Goal: Task Accomplishment & Management: Complete application form

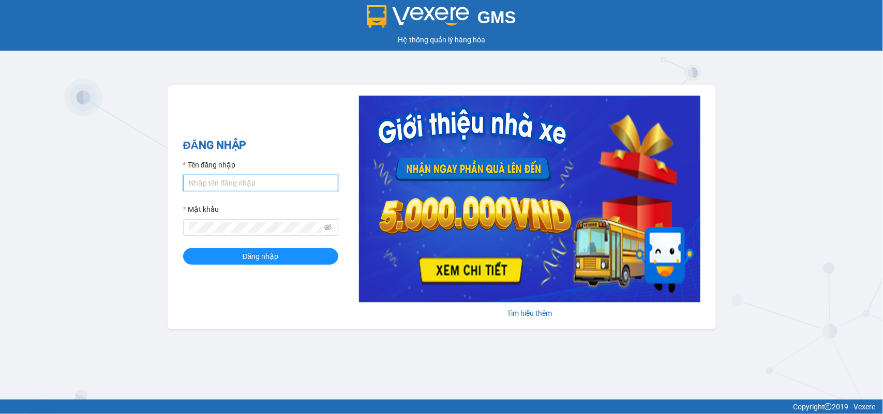
drag, startPoint x: 220, startPoint y: 176, endPoint x: 216, endPoint y: 172, distance: 5.9
click at [220, 176] on input "Tên đăng nhập" at bounding box center [260, 183] width 155 height 17
type input "huyennthhlc.saoviet"
click at [183, 248] on button "Đăng nhập" at bounding box center [260, 256] width 155 height 17
click at [325, 228] on icon "eye-invisible" at bounding box center [327, 227] width 7 height 6
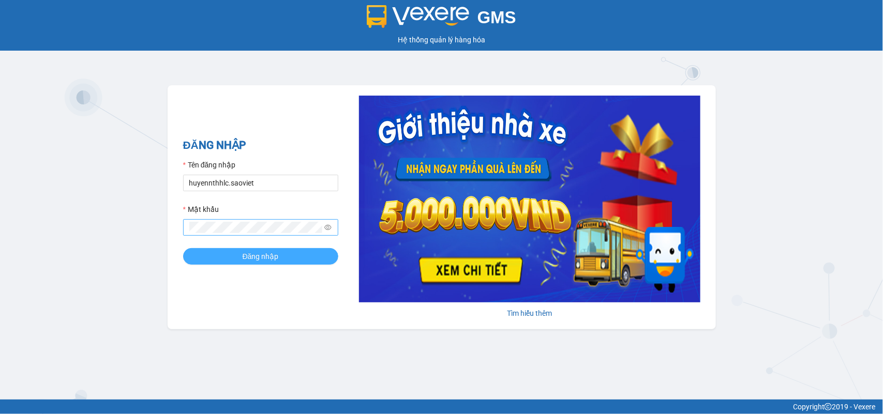
click at [275, 257] on span "Đăng nhập" at bounding box center [261, 256] width 36 height 11
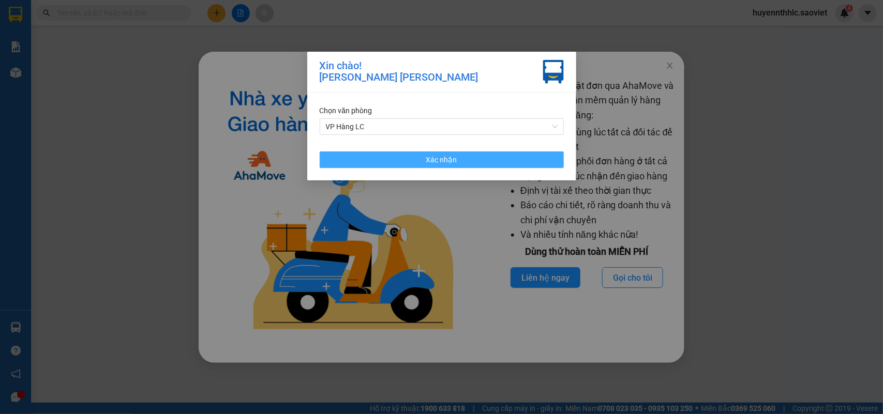
click at [463, 152] on button "Xác nhận" at bounding box center [442, 160] width 244 height 17
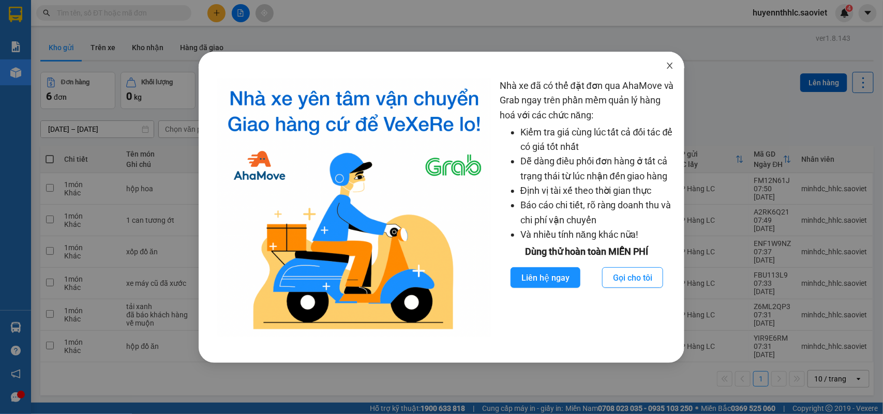
click at [668, 63] on icon "close" at bounding box center [670, 66] width 8 height 8
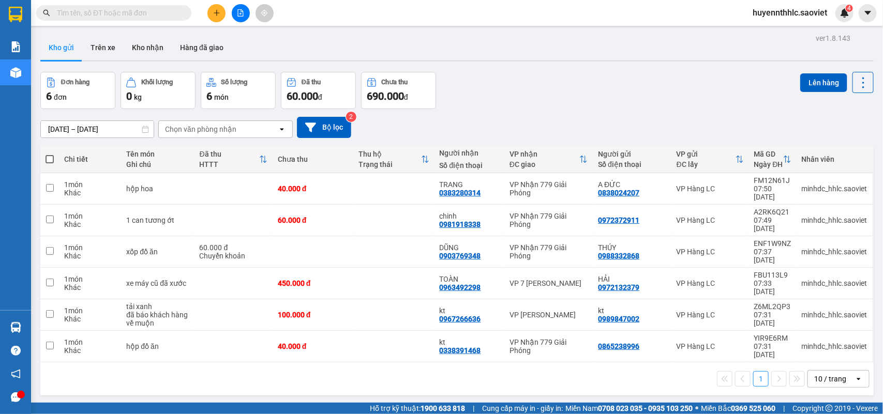
click at [91, 9] on input "text" at bounding box center [118, 12] width 122 height 11
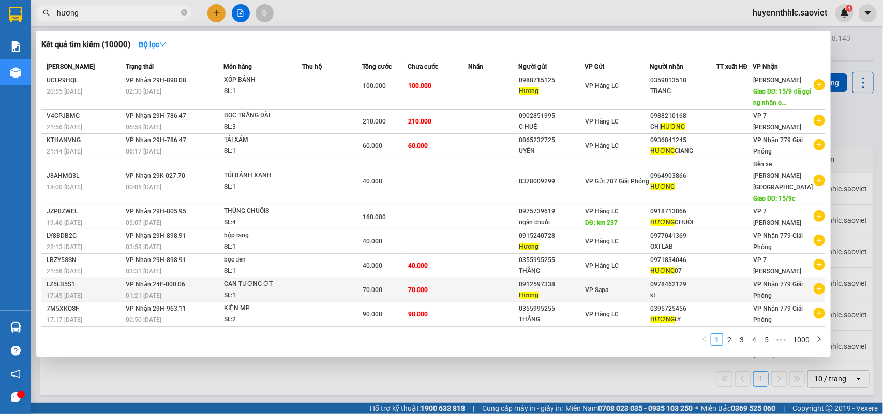
scroll to position [21, 0]
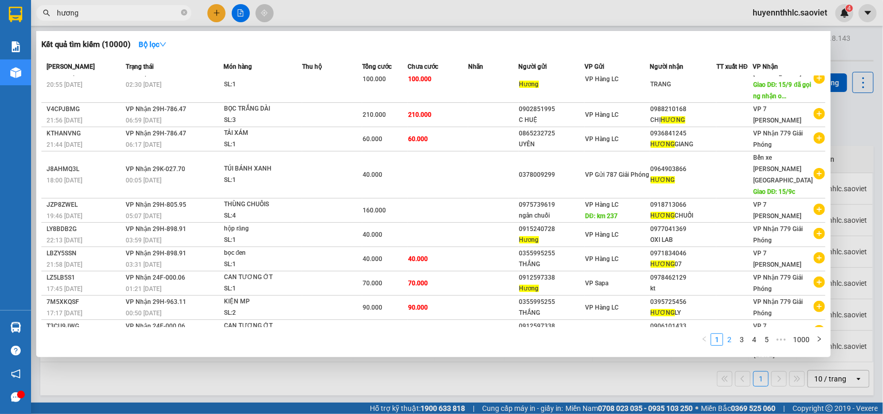
type input "hương"
click at [732, 341] on link "2" at bounding box center [729, 339] width 11 height 11
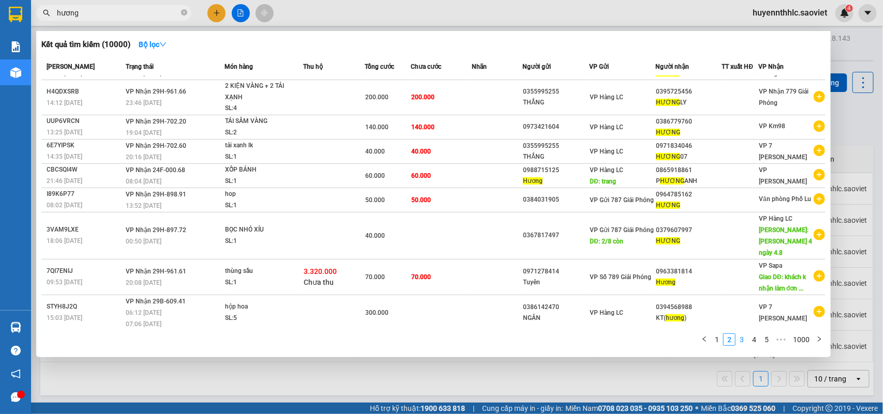
click at [741, 339] on link "3" at bounding box center [741, 339] width 11 height 11
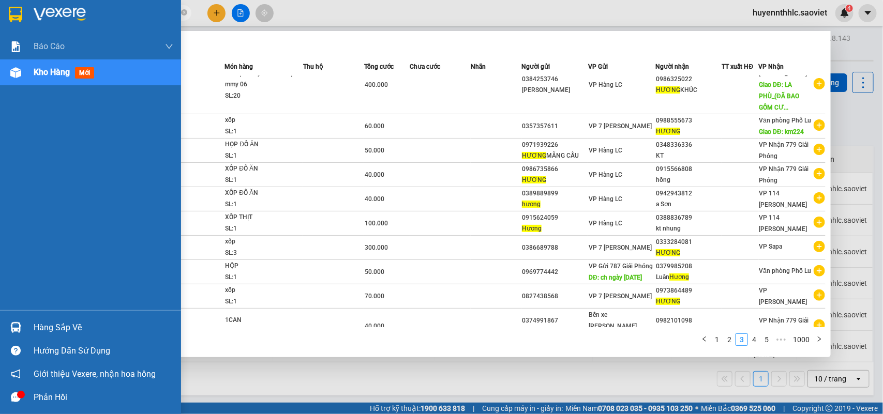
drag, startPoint x: 66, startPoint y: 13, endPoint x: 29, endPoint y: 13, distance: 37.2
click at [29, 13] on section "Kết quả tìm kiếm ( 10000 ) Bộ lọc Mã ĐH Trạng thái Món hàng Thu hộ Tổng cước Ch…" at bounding box center [441, 207] width 883 height 414
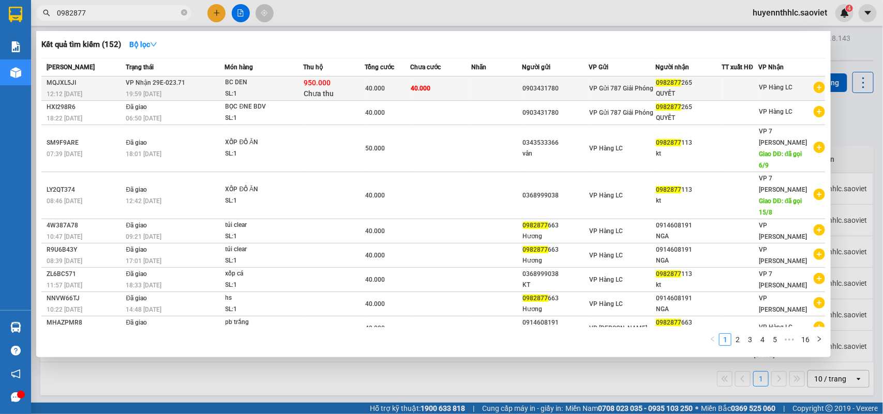
type input "0982877"
click at [655, 85] on td "0982877 265 QUYẾT" at bounding box center [688, 89] width 67 height 24
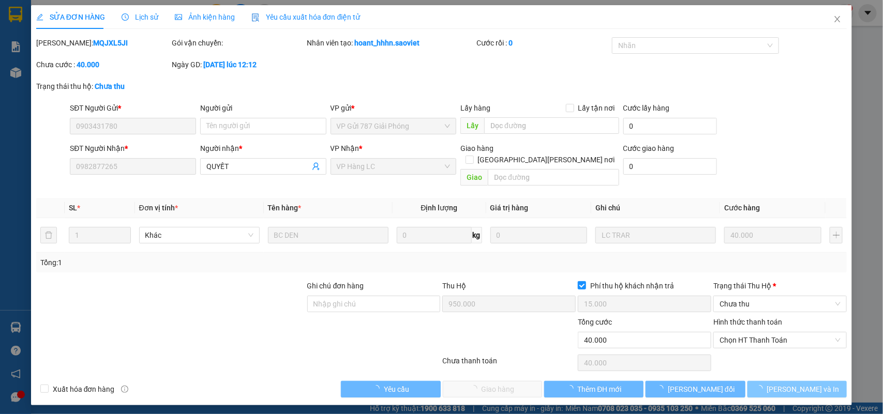
type input "0903431780"
type input "0982877265"
type input "QUYẾT"
type input "950.000"
type input "15.000"
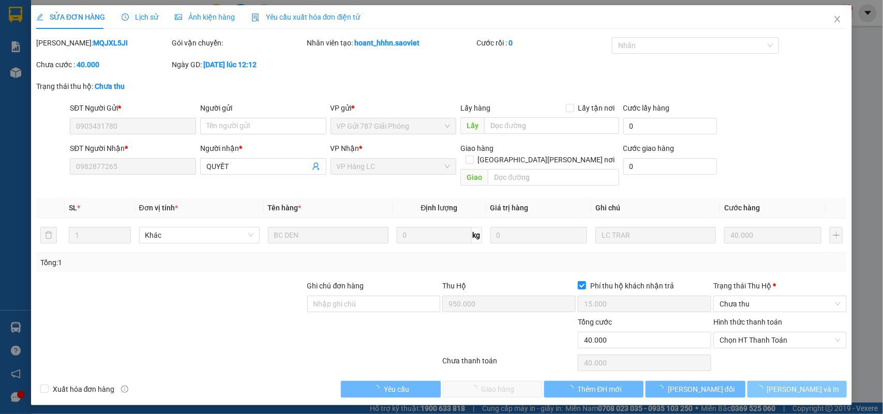
type input "40.000"
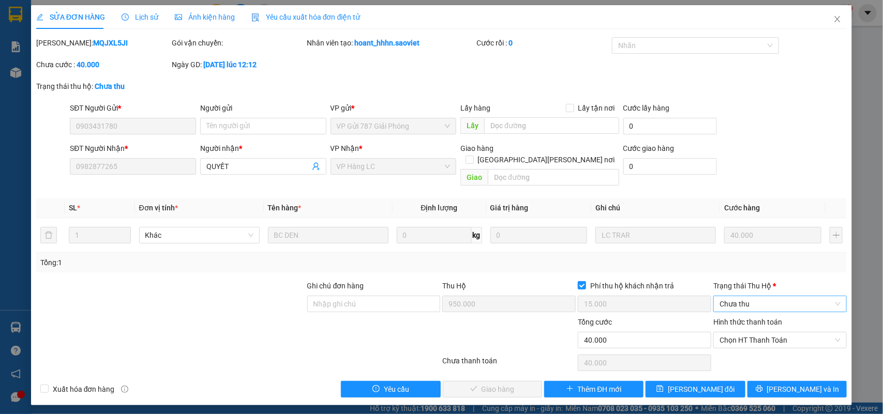
click at [727, 298] on span "Chưa thu" at bounding box center [780, 304] width 121 height 16
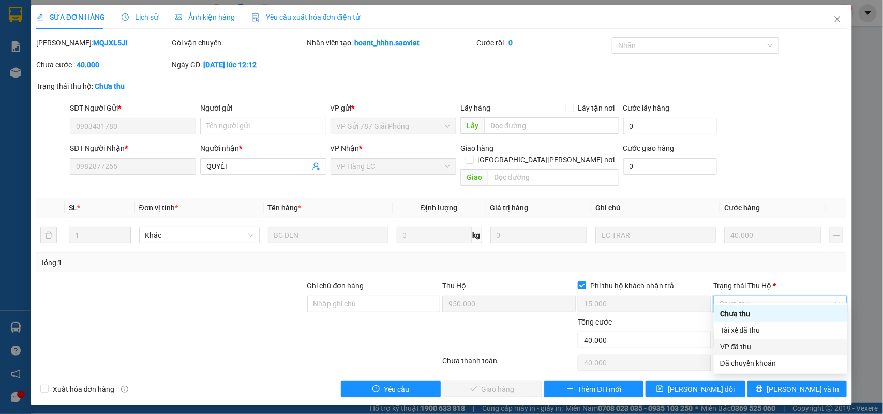
click at [748, 344] on div "VP đã thu" at bounding box center [780, 346] width 121 height 11
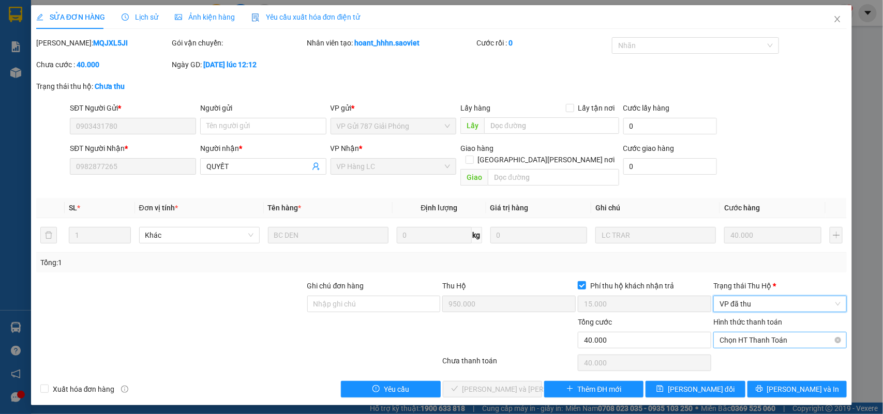
click at [780, 333] on span "Chọn HT Thanh Toán" at bounding box center [780, 341] width 121 height 16
click at [754, 352] on div "Tại văn phòng" at bounding box center [780, 349] width 121 height 11
type input "0"
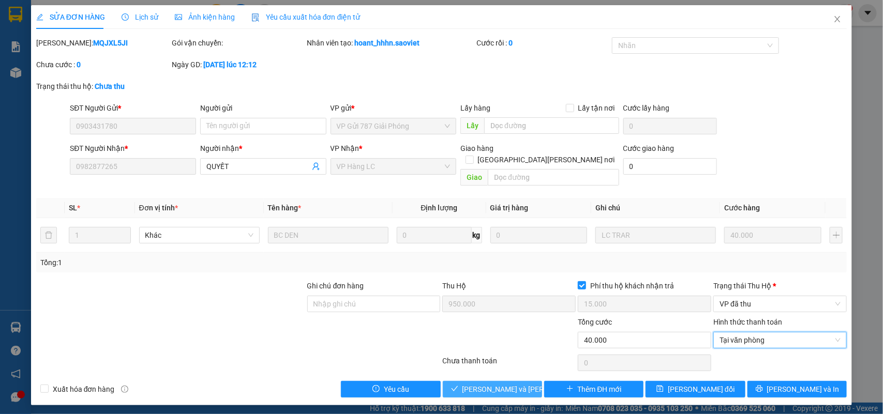
drag, startPoint x: 515, startPoint y: 383, endPoint x: 620, endPoint y: 363, distance: 106.9
click at [518, 384] on span "Lưu và Giao hàng" at bounding box center [532, 389] width 140 height 11
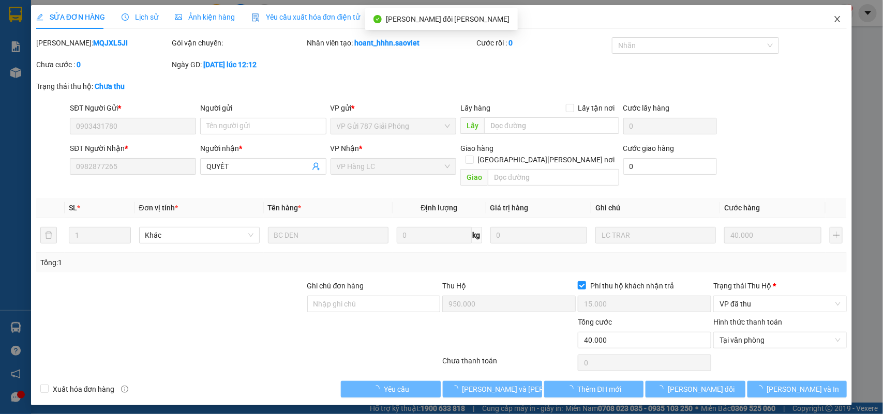
click at [838, 20] on icon "close" at bounding box center [838, 19] width 6 height 6
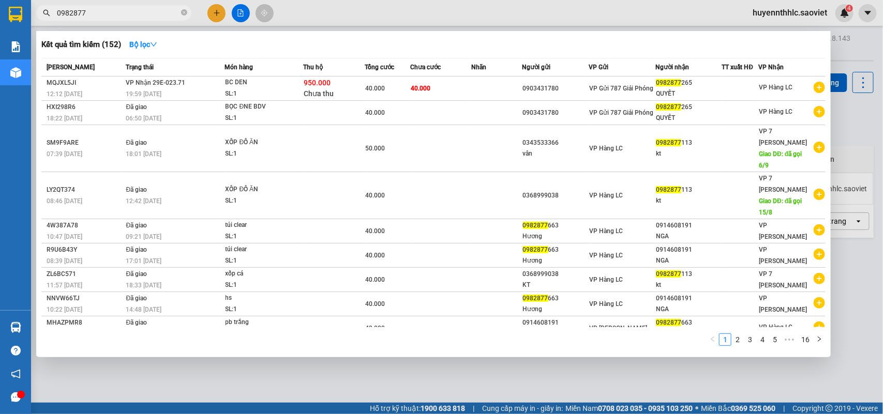
drag, startPoint x: 103, startPoint y: 11, endPoint x: 33, endPoint y: 17, distance: 71.1
click at [33, 17] on div "0982877" at bounding box center [101, 13] width 202 height 16
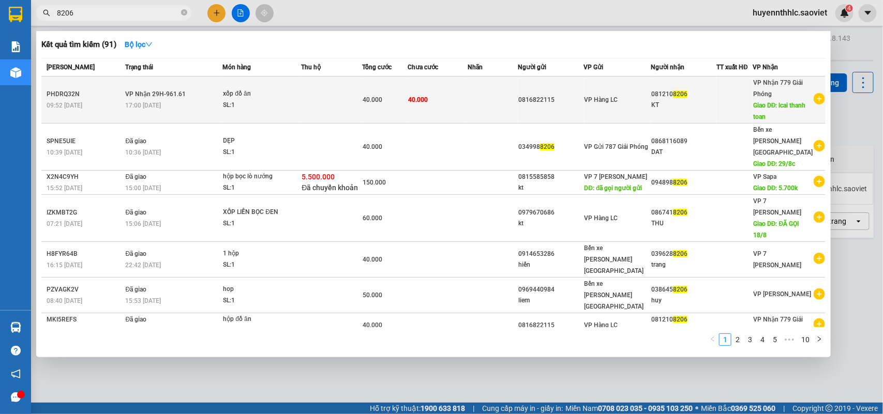
type input "8206"
click at [603, 97] on span "VP Hàng LC" at bounding box center [602, 99] width 34 height 7
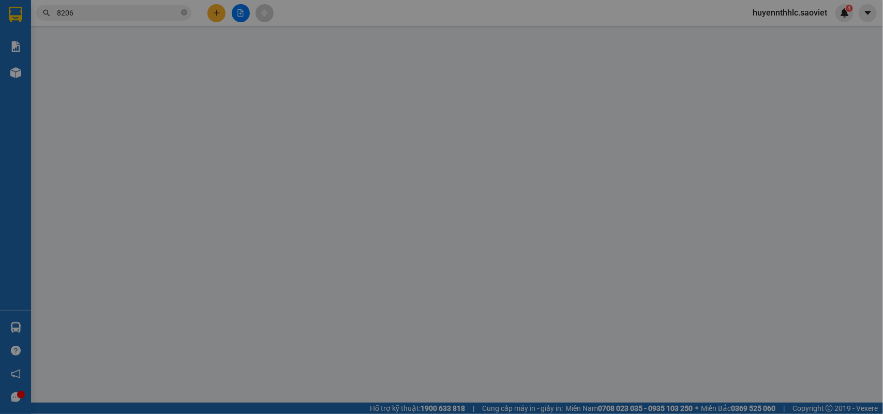
type input "0816822115"
type input "0812108206"
type input "KT"
type input "lcai thanh toan"
type input "40.000"
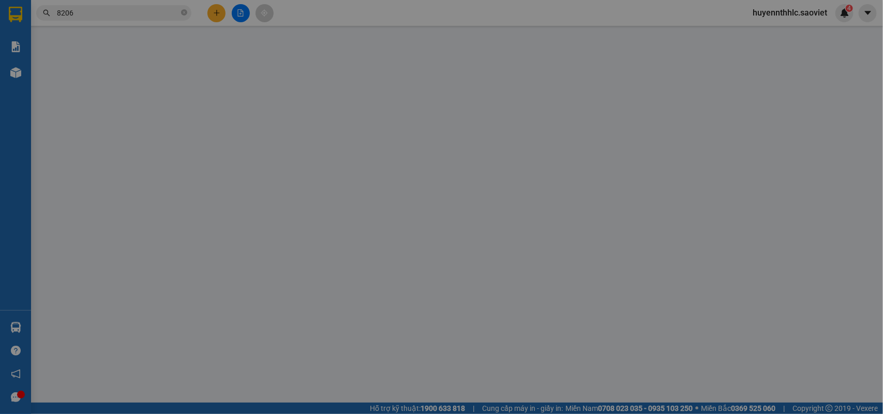
type input "40.000"
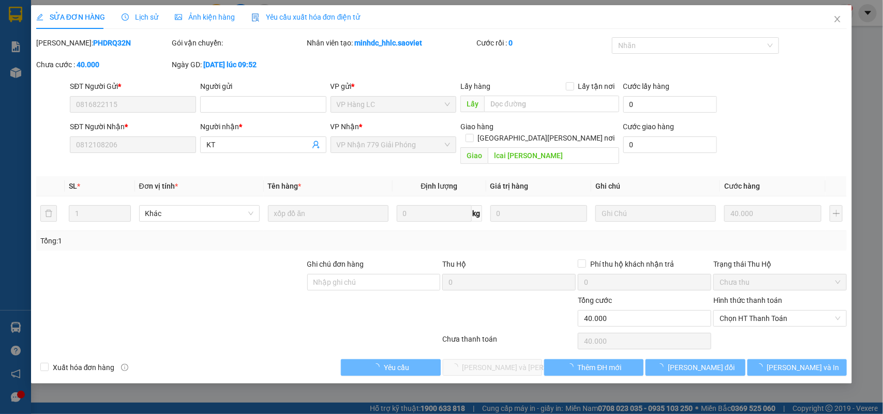
click at [139, 19] on span "Lịch sử" at bounding box center [140, 17] width 37 height 8
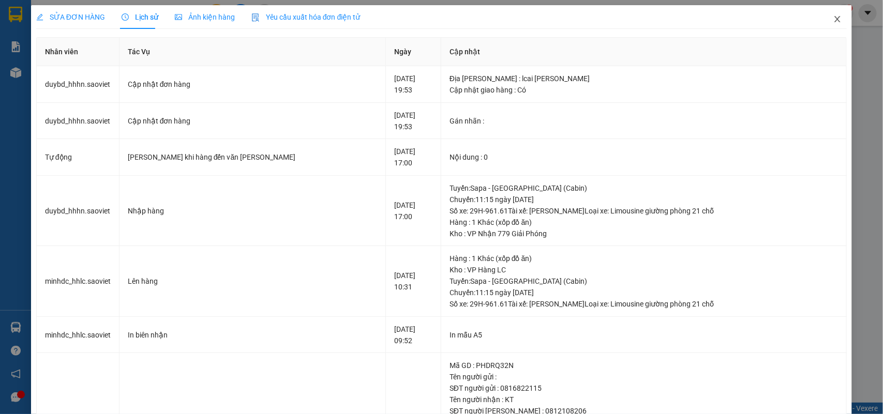
click at [833, 17] on icon "close" at bounding box center [837, 19] width 8 height 8
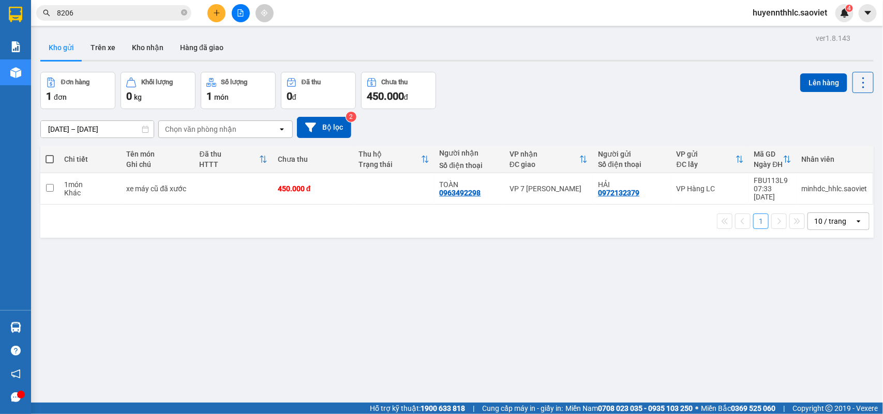
click at [97, 16] on input "8206" at bounding box center [118, 12] width 122 height 11
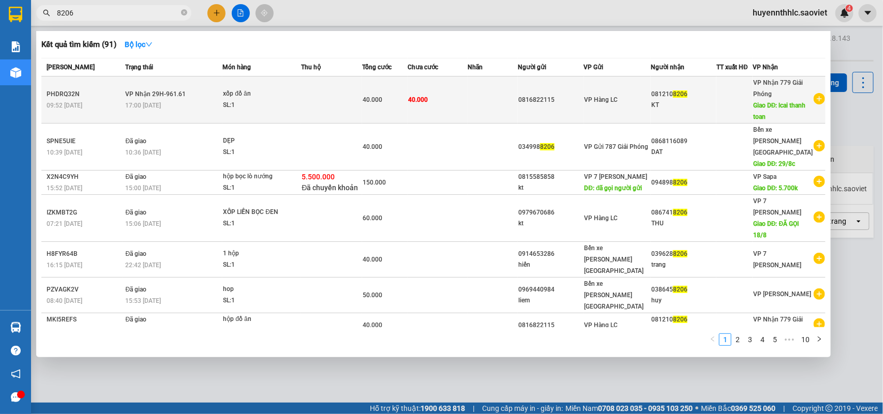
click at [655, 95] on div "081210 8206" at bounding box center [683, 94] width 65 height 11
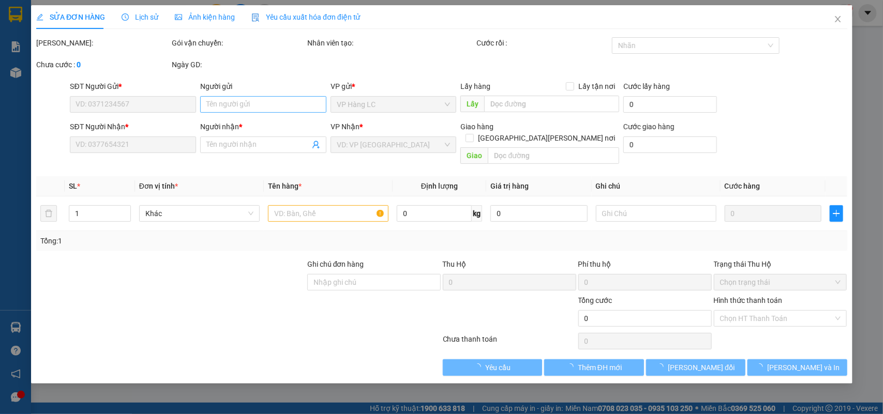
type input "0816822115"
type input "0812108206"
type input "KT"
type input "lcai thanh toan"
type input "40.000"
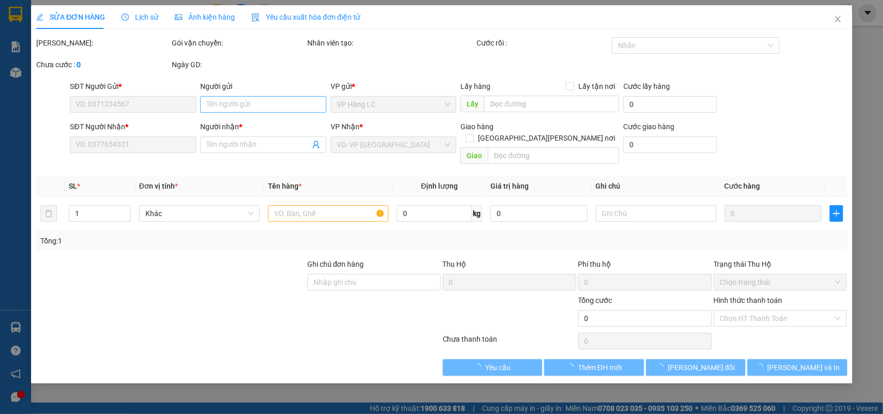
type input "40.000"
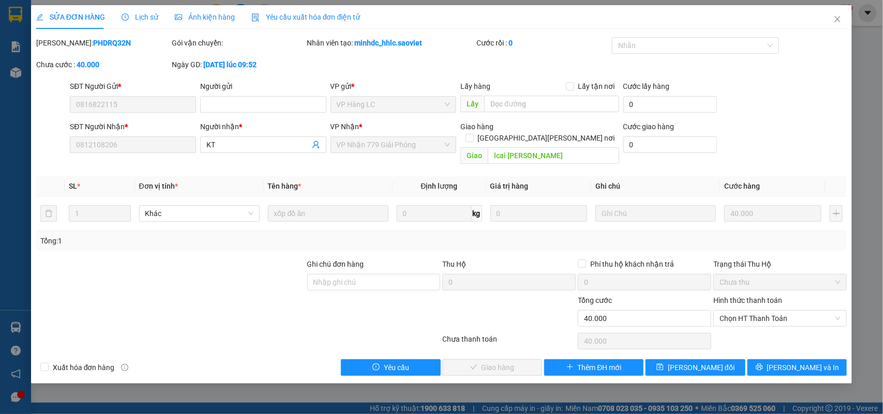
click at [145, 19] on span "Lịch sử" at bounding box center [140, 17] width 37 height 8
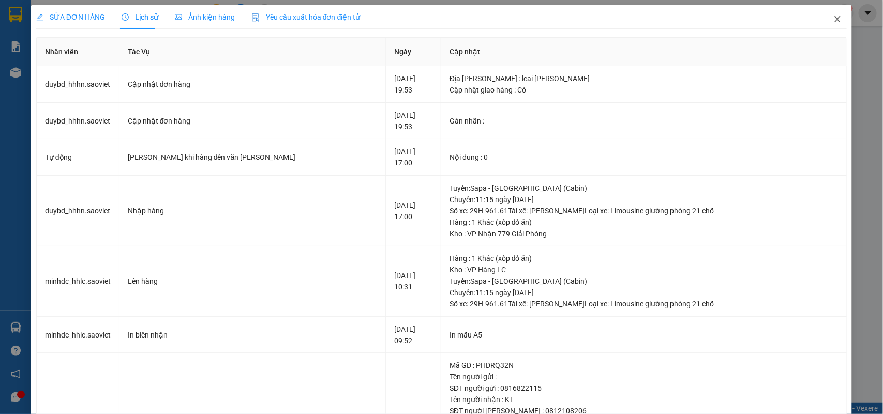
drag, startPoint x: 828, startPoint y: 17, endPoint x: 787, endPoint y: 24, distance: 41.4
click at [833, 18] on icon "close" at bounding box center [837, 19] width 8 height 8
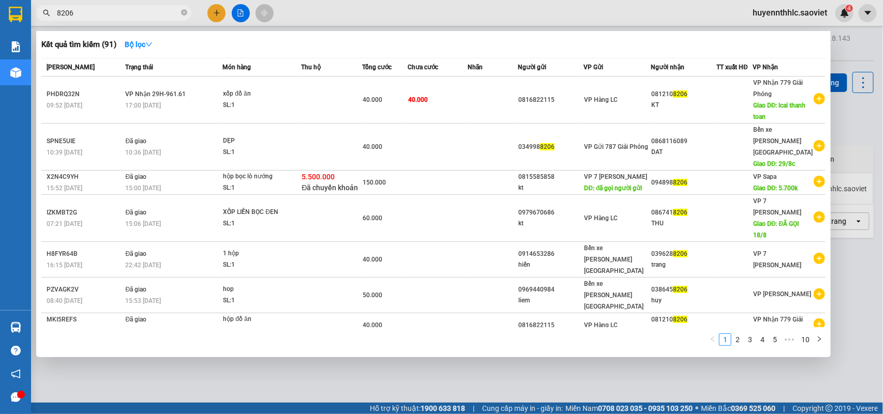
click at [120, 13] on input "8206" at bounding box center [118, 12] width 122 height 11
type input "8"
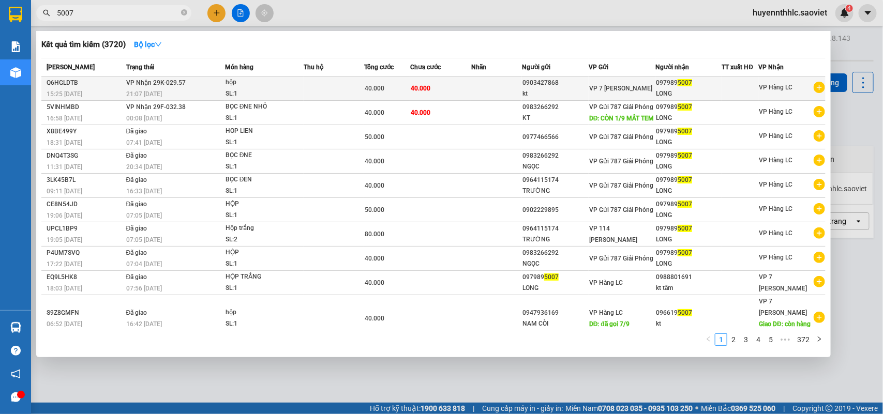
type input "5007"
click at [735, 89] on div at bounding box center [741, 88] width 36 height 11
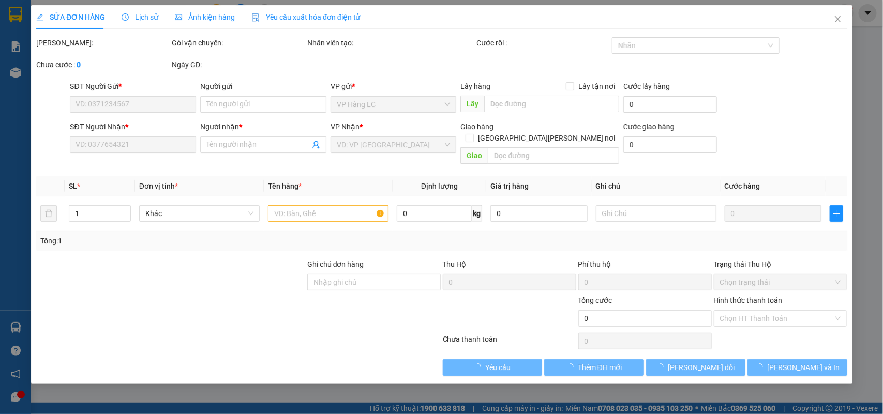
type input "0903427868"
type input "kt"
type input "0979895007"
type input "LONG"
type input "40.000"
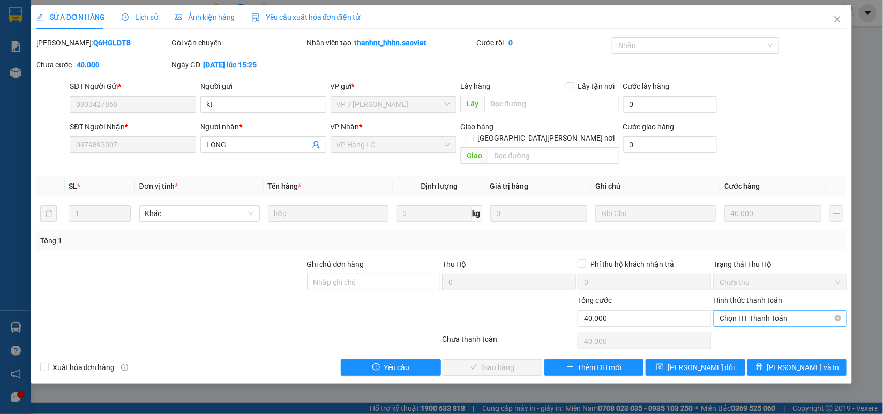
click at [755, 311] on span "Chọn HT Thanh Toán" at bounding box center [780, 319] width 121 height 16
click at [746, 332] on div "Tại văn phòng" at bounding box center [780, 328] width 121 height 11
type input "0"
drag, startPoint x: 502, startPoint y: 359, endPoint x: 637, endPoint y: 304, distance: 146.1
click at [505, 362] on span "Lưu và Giao hàng" at bounding box center [532, 367] width 140 height 11
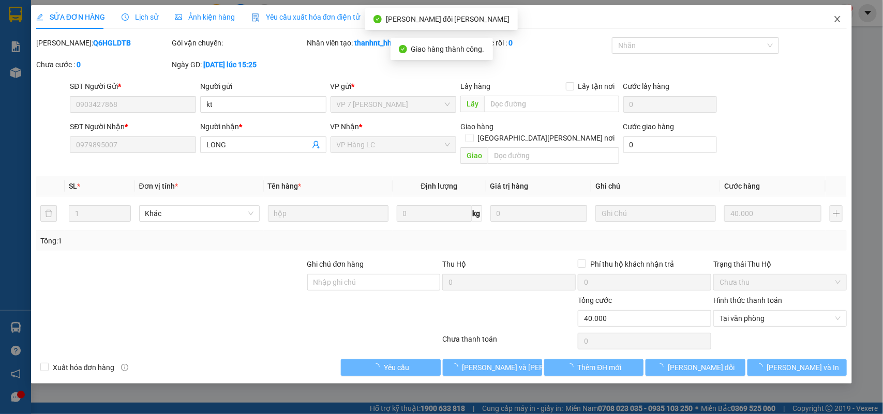
click at [837, 17] on icon "close" at bounding box center [837, 19] width 8 height 8
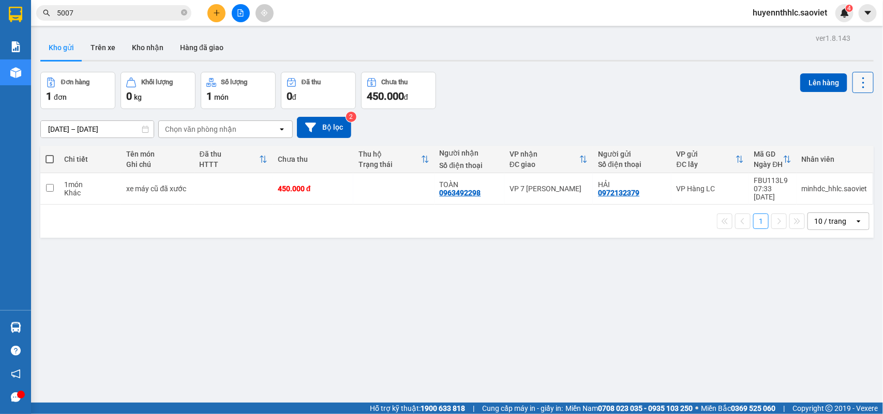
click at [856, 84] on icon at bounding box center [863, 83] width 14 height 14
click at [833, 143] on span "Làm mới" at bounding box center [839, 147] width 28 height 10
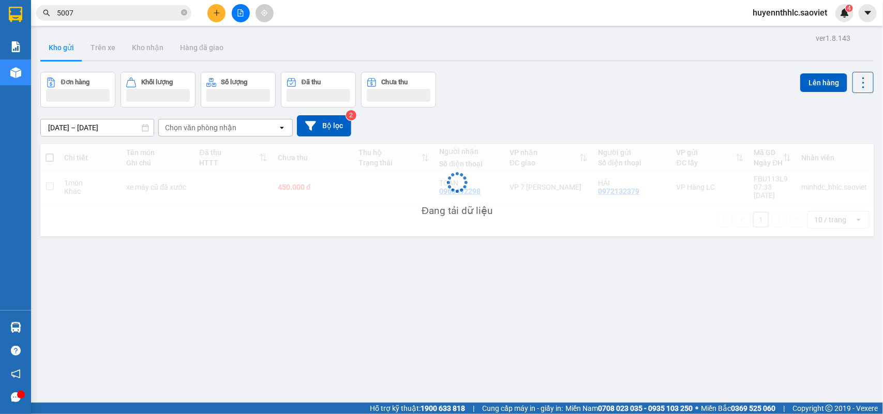
click at [833, 143] on div "13/09/2025 – 15/09/2025 Press the down arrow key to interact with the calendar …" at bounding box center [456, 126] width 833 height 37
drag, startPoint x: 833, startPoint y: 143, endPoint x: 821, endPoint y: 142, distance: 11.9
click at [833, 144] on div "ver 1.8.143 Kho gửi Trên xe Kho nhận Hàng đã giao Đơn hàng Khối lượng Số lượng …" at bounding box center [457, 238] width 842 height 414
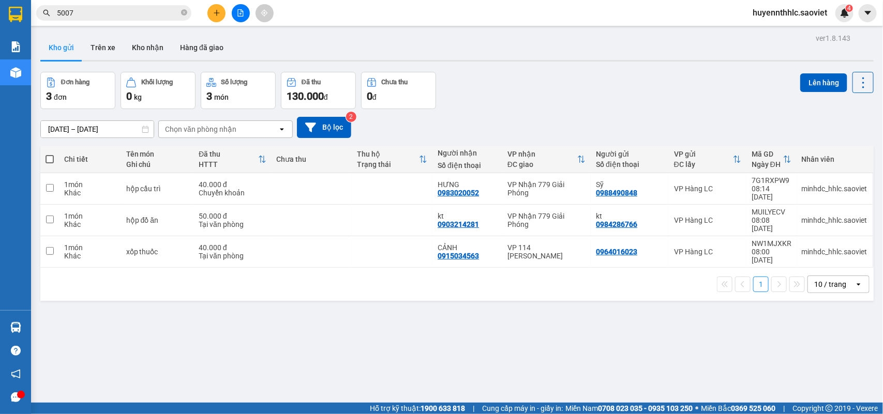
click at [650, 97] on div "Đơn hàng 3 đơn Khối lượng 0 kg Số lượng 3 món Đã thu 130.000 đ Chưa thu 0 đ Lên…" at bounding box center [456, 90] width 833 height 37
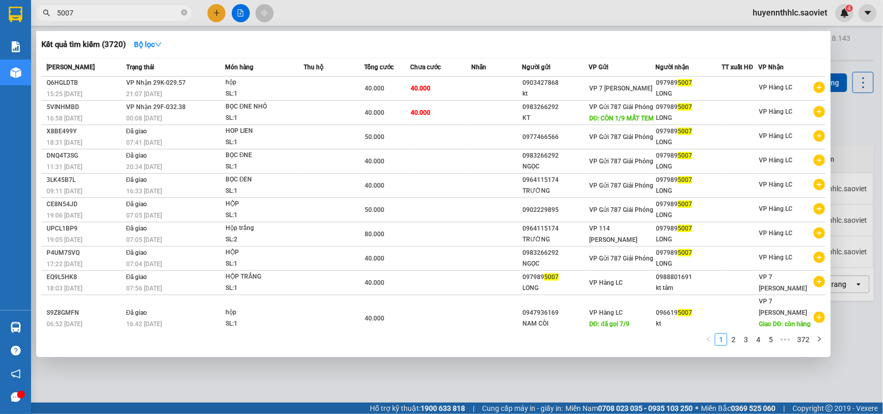
drag, startPoint x: 88, startPoint y: 12, endPoint x: 116, endPoint y: 40, distance: 39.9
click at [32, 14] on div "5007" at bounding box center [101, 13] width 202 height 16
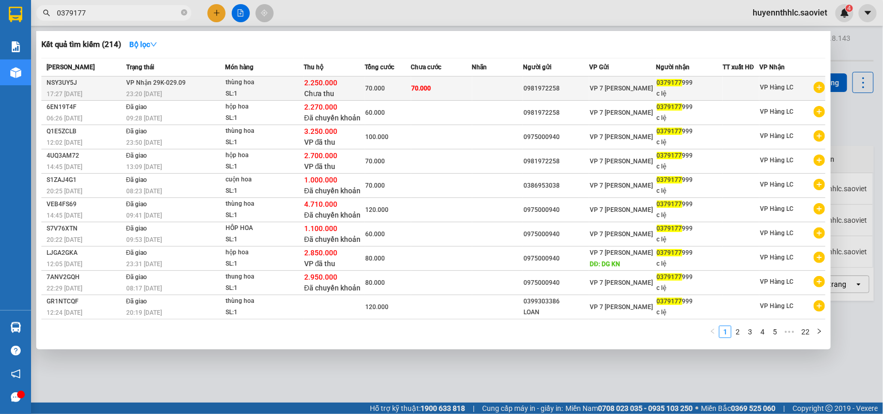
type input "0379177"
click at [667, 84] on span "0379177" at bounding box center [669, 82] width 25 height 7
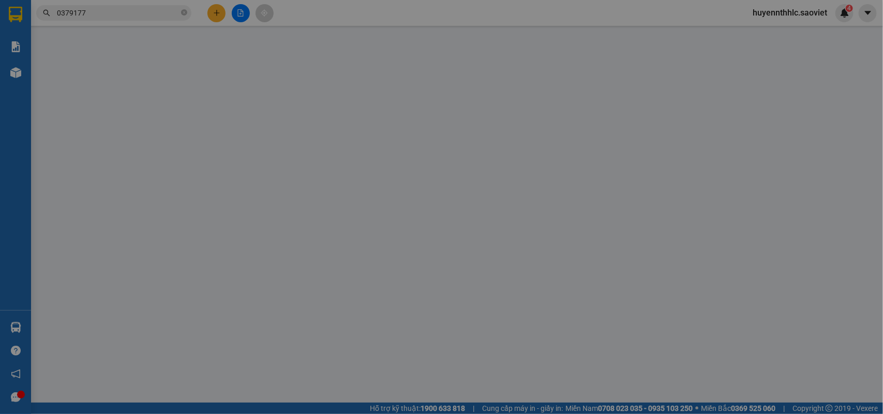
type input "0981972258"
type input "0379177999"
type input "c lệ"
type input "2.250.000"
type input "30.000"
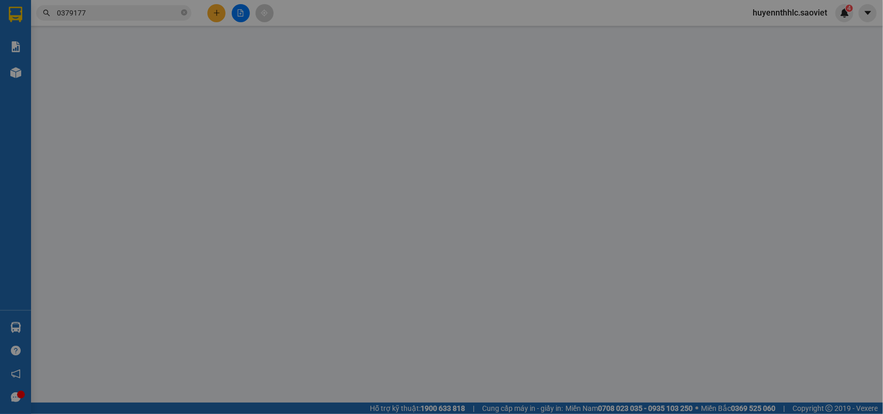
type input "70.000"
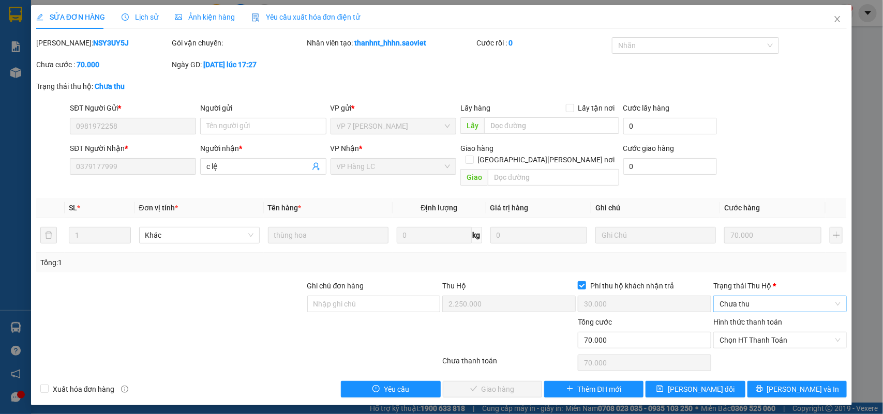
click at [732, 296] on span "Chưa thu" at bounding box center [780, 304] width 121 height 16
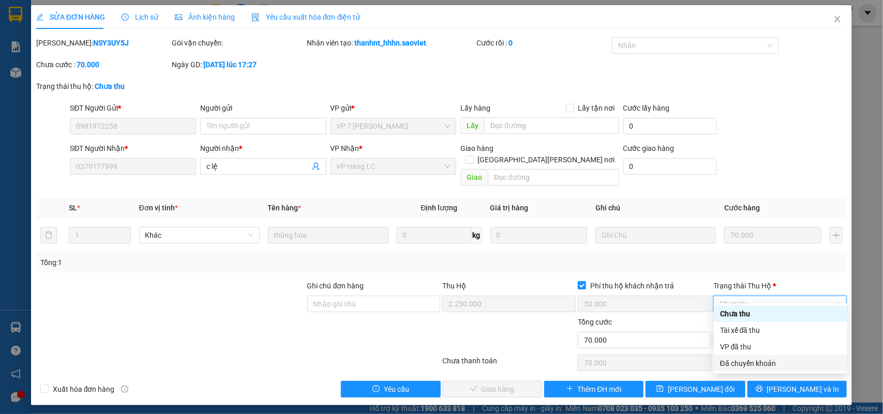
click at [743, 363] on div "Đã chuyển khoản" at bounding box center [780, 363] width 121 height 11
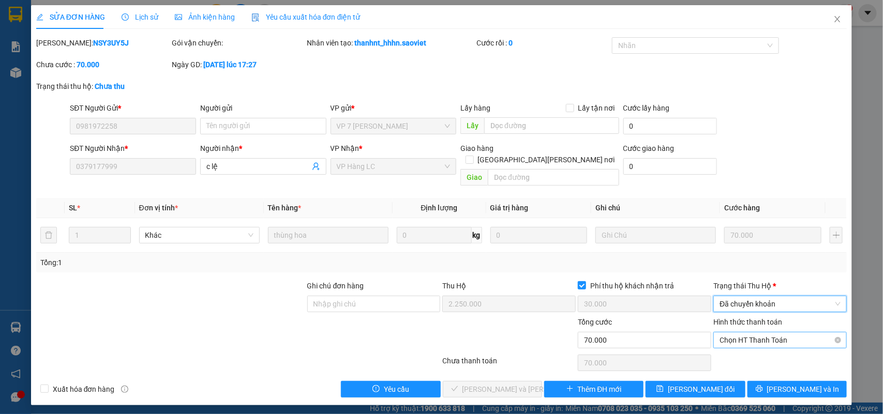
click at [753, 333] on span "Chọn HT Thanh Toán" at bounding box center [780, 341] width 121 height 16
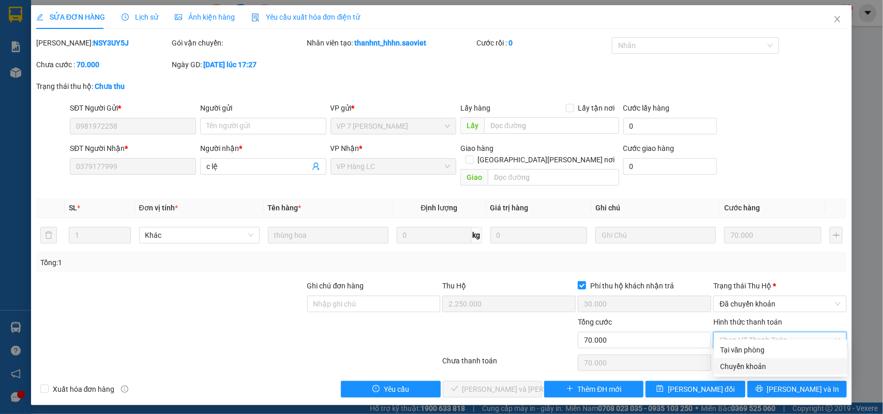
click at [745, 361] on div "Chuyển khoản" at bounding box center [780, 366] width 121 height 11
type input "0"
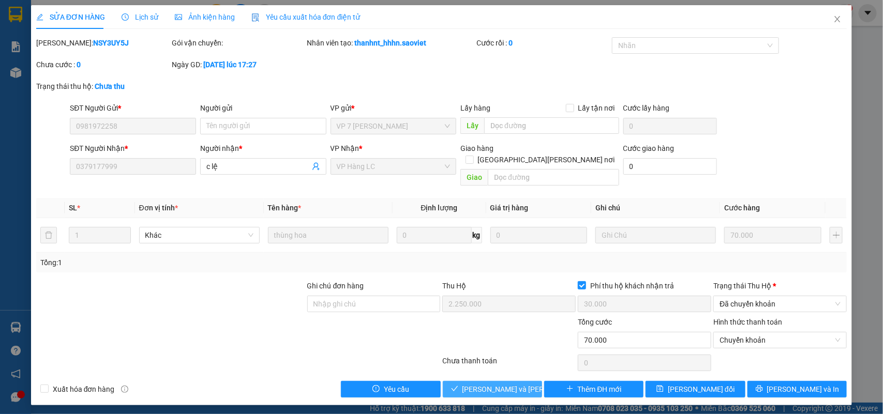
click at [499, 384] on span "Lưu và Giao hàng" at bounding box center [532, 389] width 140 height 11
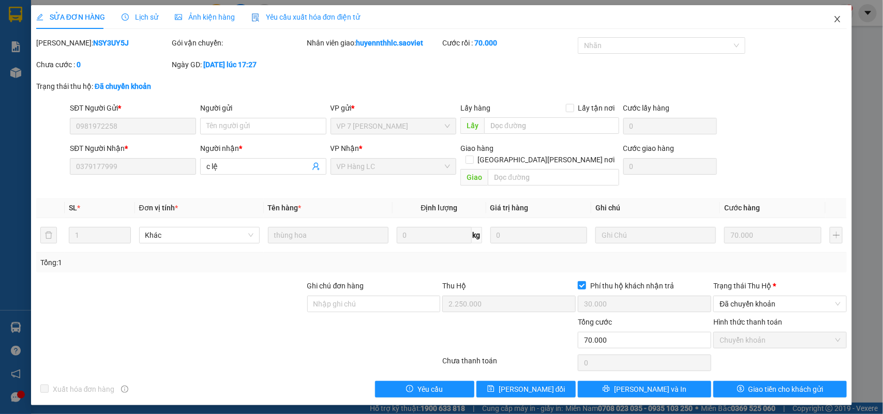
click at [839, 17] on icon "close" at bounding box center [838, 19] width 6 height 6
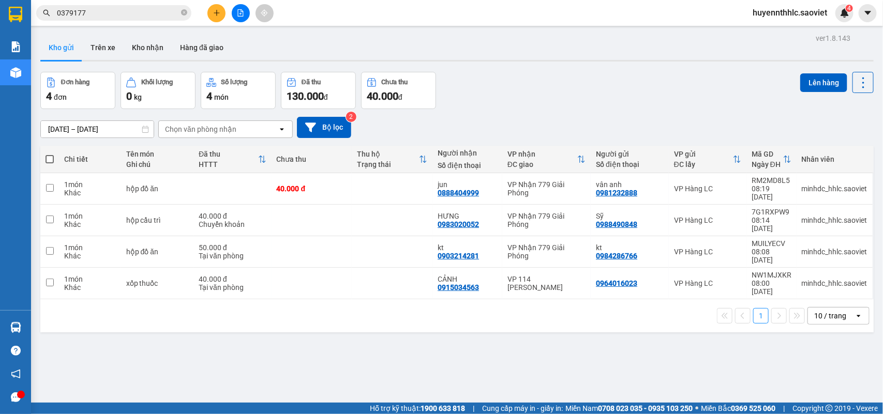
click at [110, 16] on input "0379177" at bounding box center [118, 12] width 122 height 11
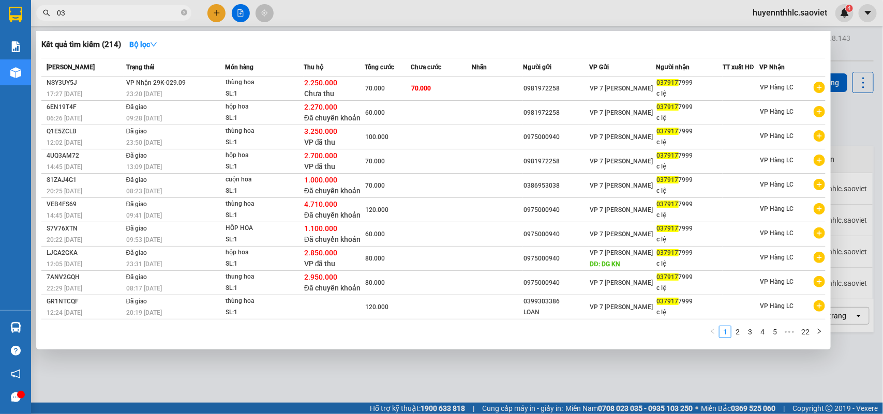
type input "0"
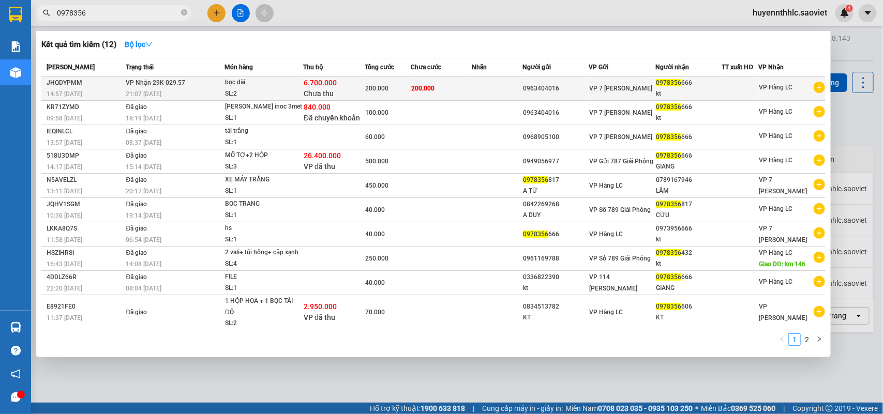
type input "0978356"
click at [622, 94] on div "VP 7 Phạm Văn Đồng" at bounding box center [622, 88] width 66 height 11
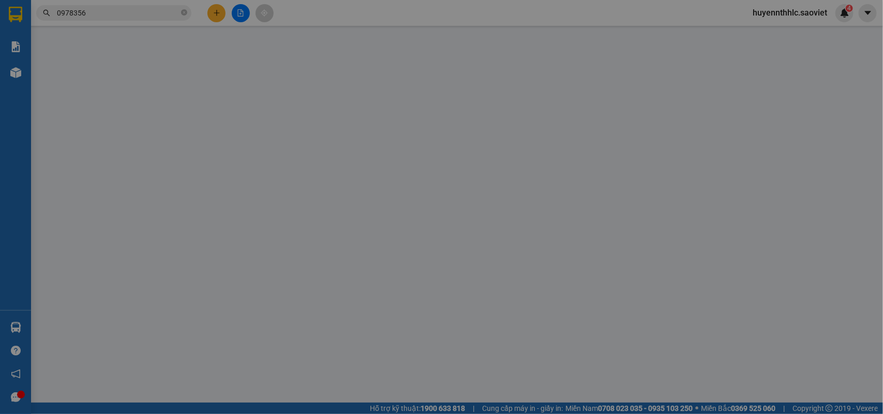
type input "0963404016"
type input "0978356666"
type input "kt"
type input "6.700.000"
type input "60.000"
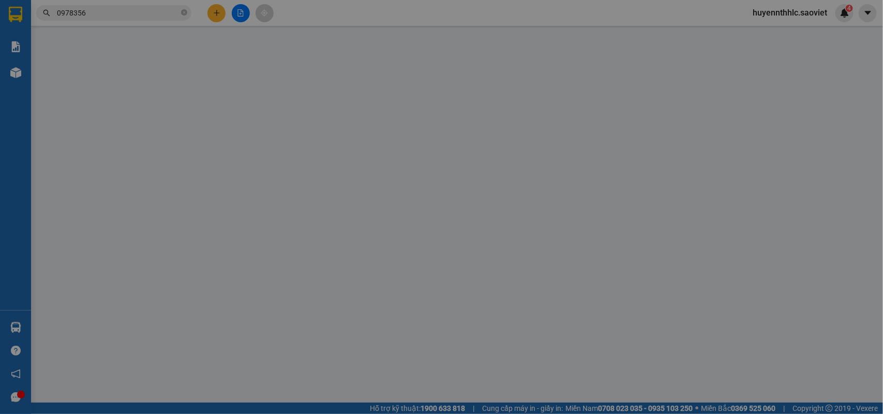
type input "200.000"
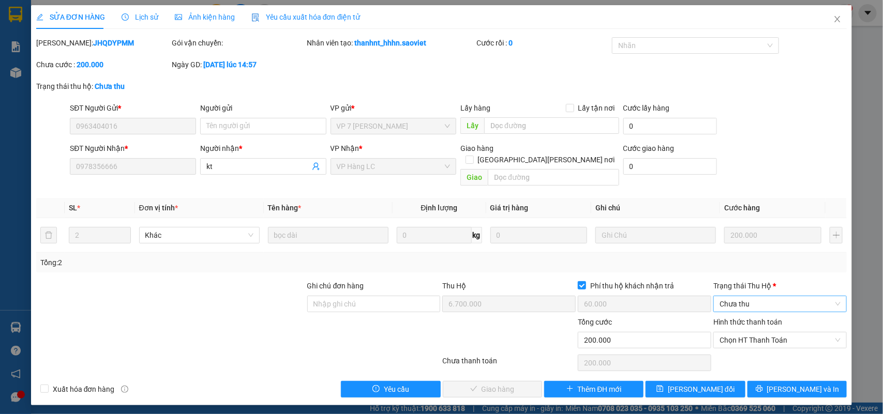
click at [740, 296] on span "Chưa thu" at bounding box center [780, 304] width 121 height 16
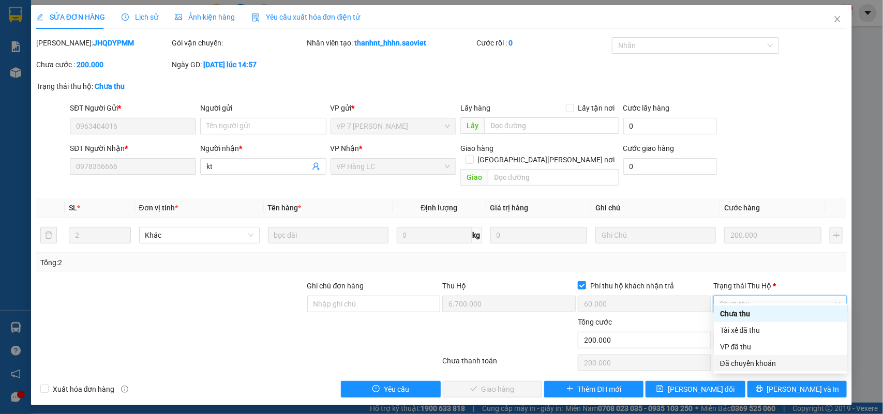
click at [753, 363] on div "Đã chuyển khoản" at bounding box center [780, 363] width 121 height 11
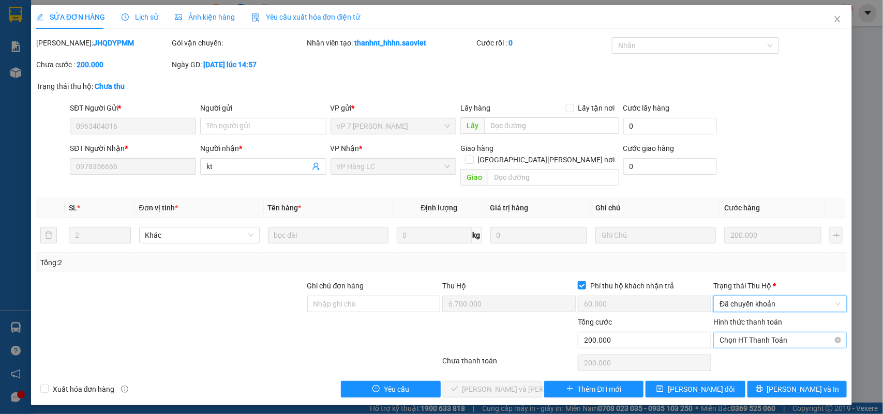
drag, startPoint x: 754, startPoint y: 329, endPoint x: 760, endPoint y: 337, distance: 10.3
click at [754, 333] on span "Chọn HT Thanh Toán" at bounding box center [780, 341] width 121 height 16
click at [748, 363] on div "Chuyển khoản" at bounding box center [780, 366] width 121 height 11
type input "0"
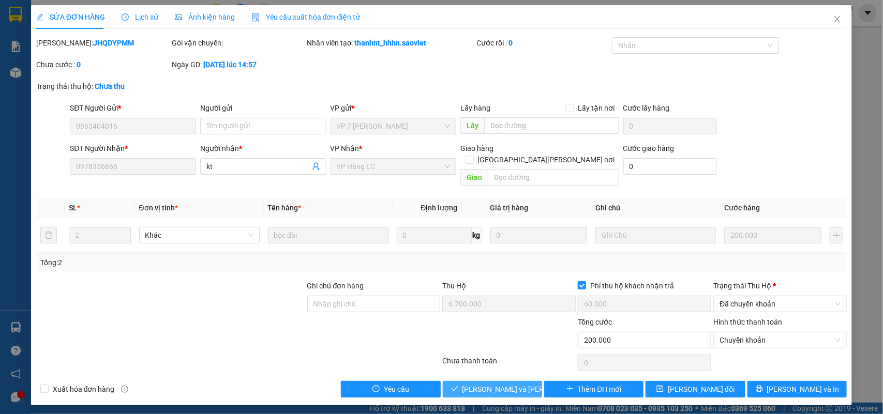
click at [518, 384] on span "Lưu và Giao hàng" at bounding box center [532, 389] width 140 height 11
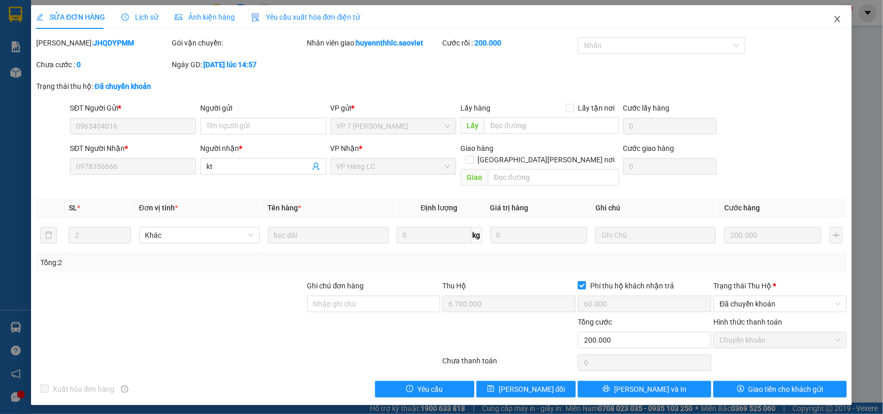
click at [835, 21] on icon "close" at bounding box center [837, 19] width 8 height 8
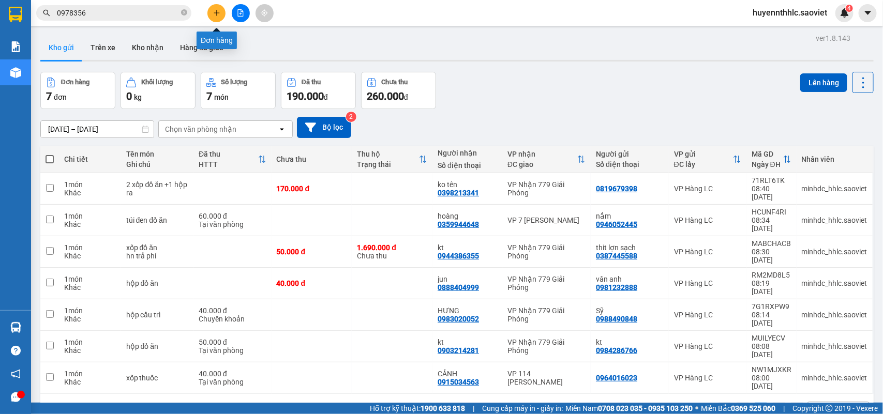
click at [215, 17] on button at bounding box center [216, 13] width 18 height 18
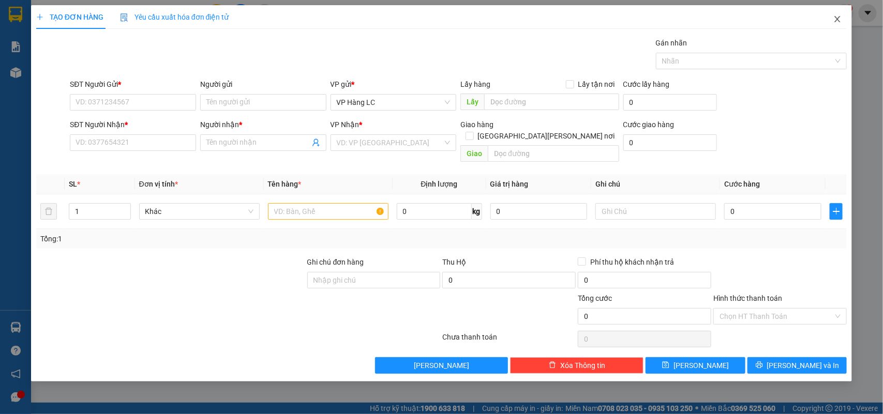
click at [836, 19] on icon "close" at bounding box center [837, 19] width 8 height 8
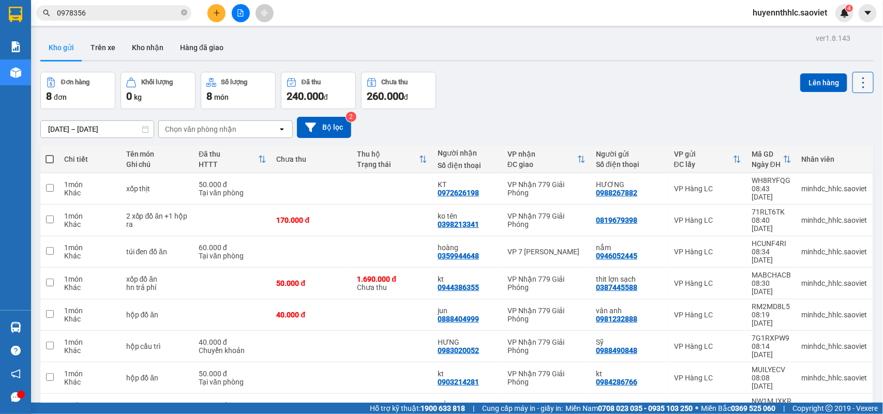
click at [862, 86] on icon at bounding box center [863, 82] width 2 height 11
click at [846, 143] on span "Làm mới" at bounding box center [839, 147] width 28 height 10
click at [846, 143] on div "13/09/2025 – 15/09/2025 Press the down arrow key to interact with the calendar …" at bounding box center [456, 127] width 833 height 37
click at [145, 47] on button "Kho nhận" at bounding box center [148, 47] width 48 height 25
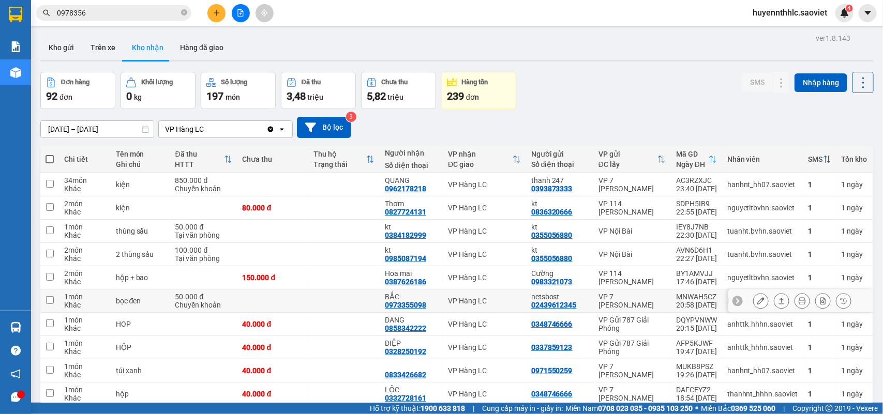
scroll to position [48, 0]
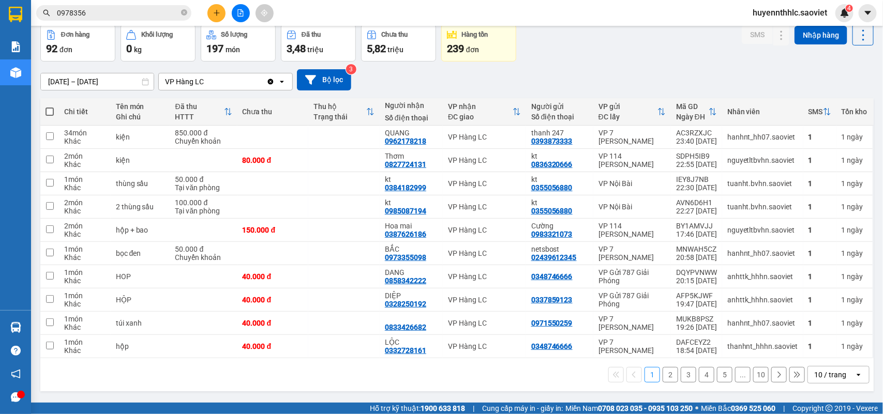
click at [831, 376] on div "10 / trang" at bounding box center [830, 375] width 32 height 10
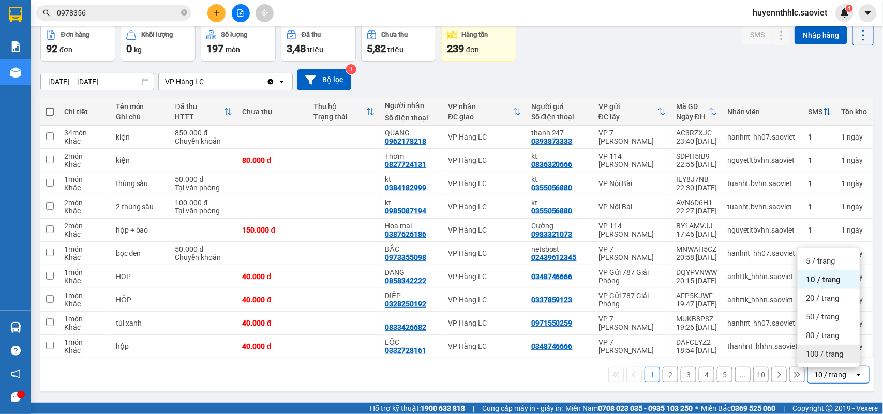
click at [820, 353] on span "100 / trang" at bounding box center [824, 354] width 37 height 10
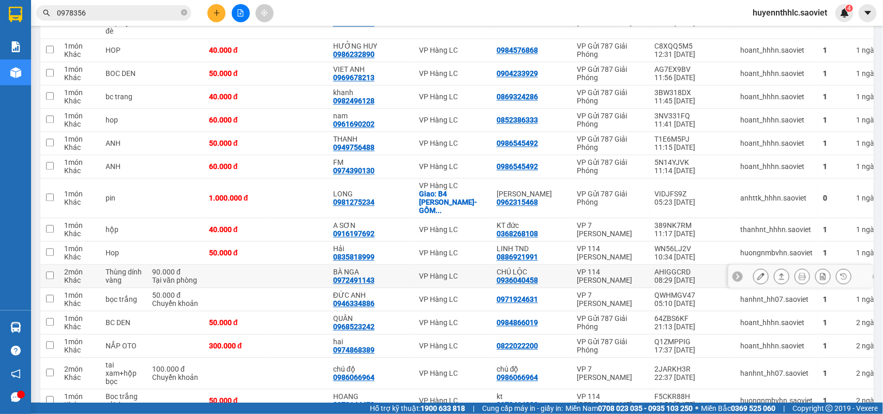
scroll to position [823, 0]
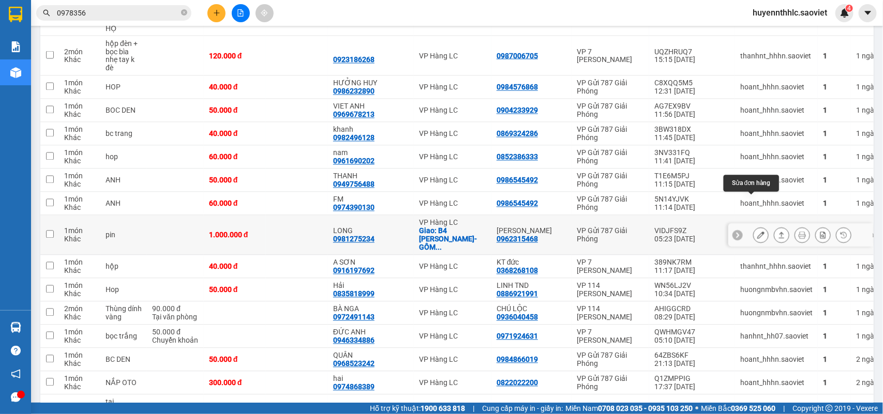
click at [757, 232] on icon at bounding box center [760, 235] width 7 height 7
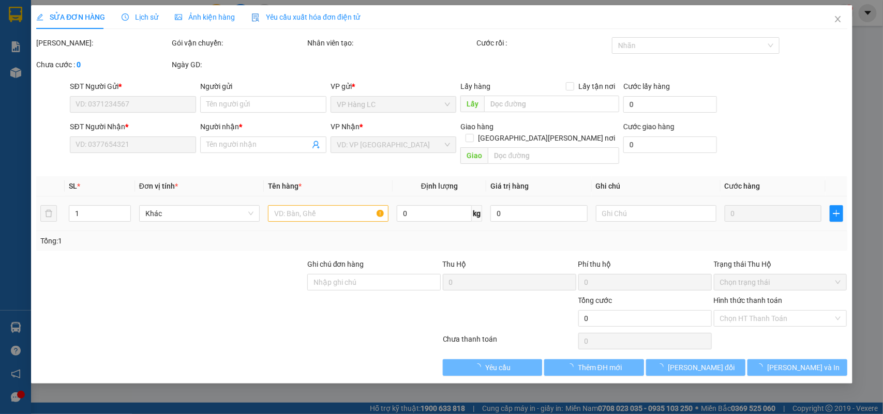
type input "0962315468"
type input "NGÂN KHÁNH"
type input "0981275234"
type input "LONG"
checkbox input "true"
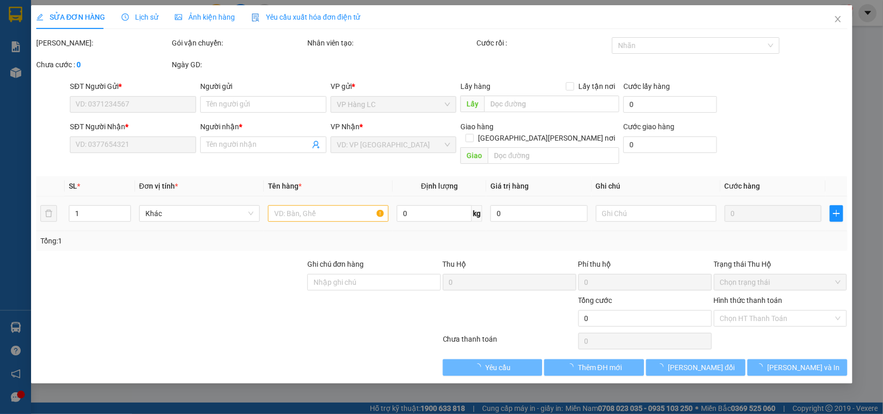
type input "B4 TRẦN HƯNG ĐẠO-GỒM PHÍ CTN"
type input "1.000.000"
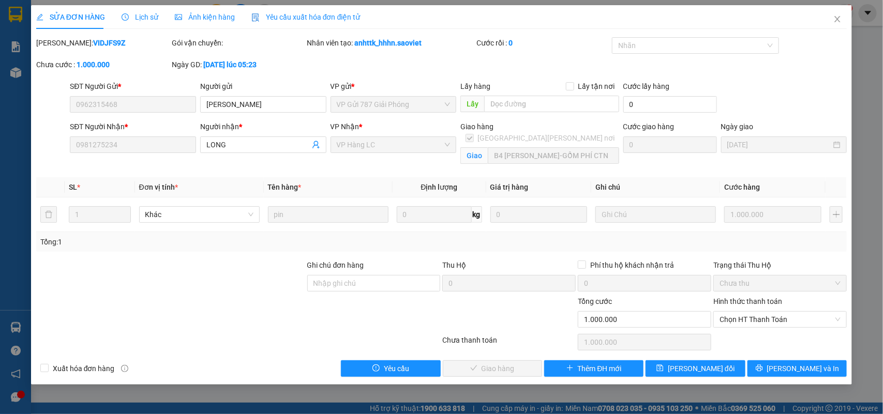
click at [139, 16] on span "Lịch sử" at bounding box center [140, 17] width 37 height 8
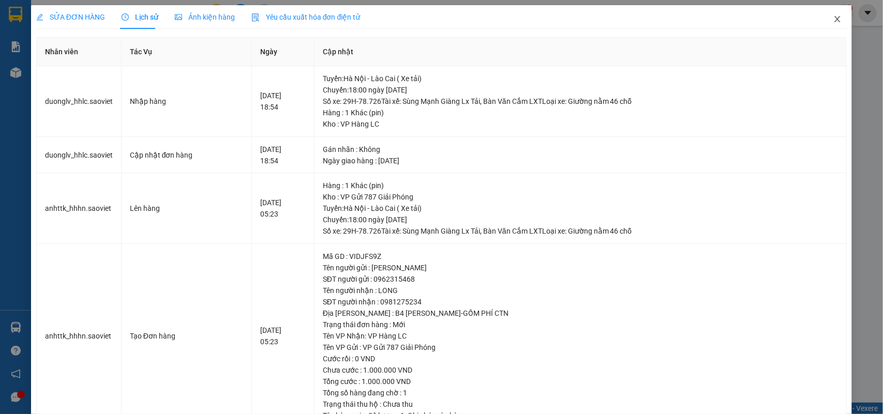
click at [833, 17] on icon "close" at bounding box center [837, 19] width 8 height 8
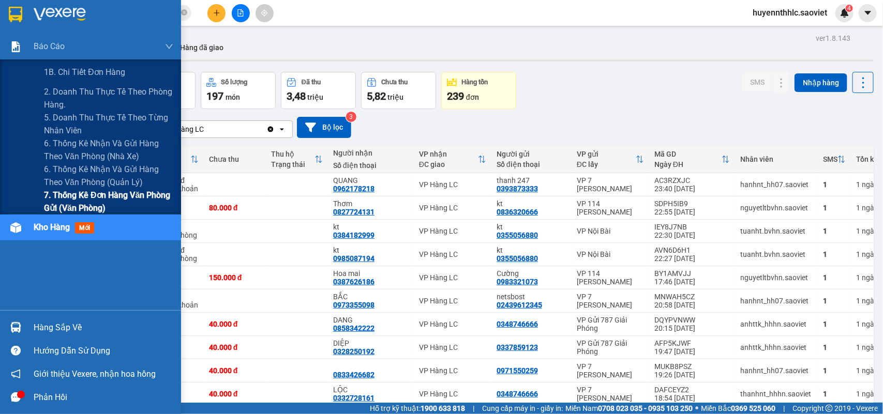
click at [75, 195] on span "7. Thống kê đơn hàng văn phòng gửi (văn phòng)" at bounding box center [108, 202] width 129 height 26
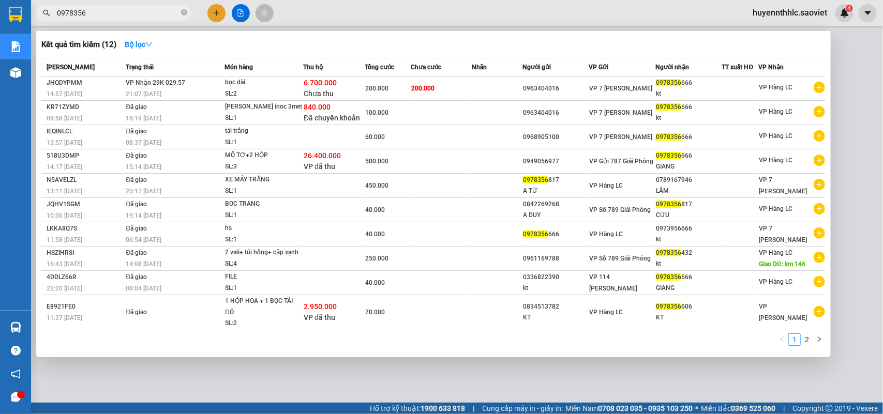
drag, startPoint x: 106, startPoint y: 14, endPoint x: 41, endPoint y: 22, distance: 65.1
click at [44, 22] on div "Kết quả tìm kiếm ( 12 ) Bộ lọc Mã ĐH Trạng thái Món hàng Thu hộ Tổng cước Chưa …" at bounding box center [101, 13] width 202 height 18
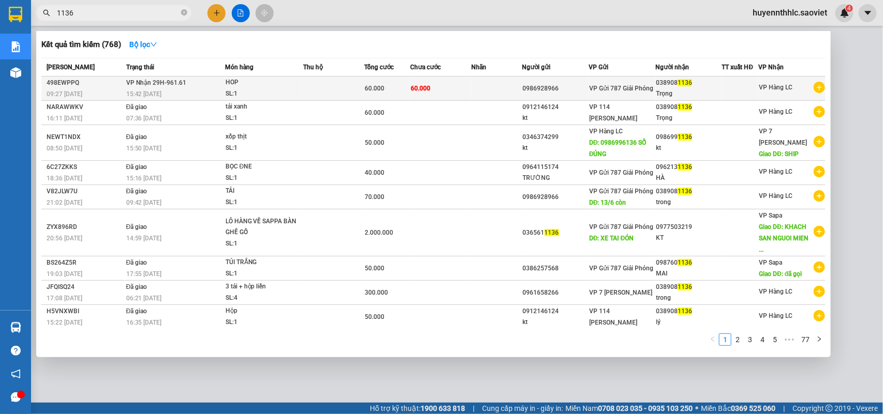
type input "1136"
click at [455, 86] on td "60.000" at bounding box center [440, 89] width 61 height 24
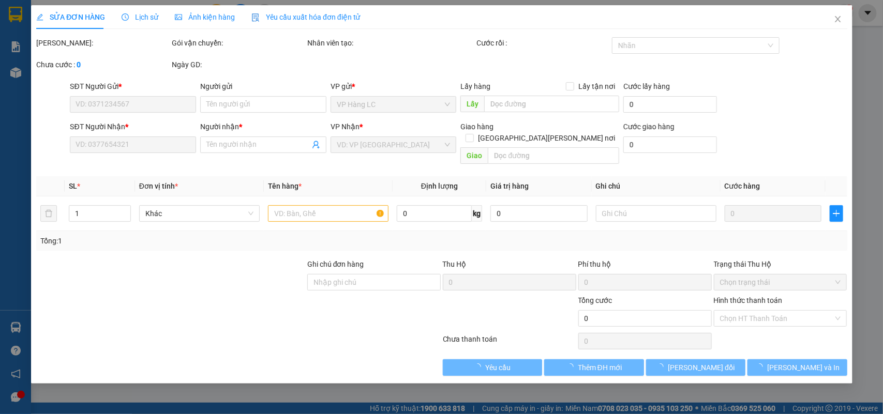
type input "0986928966"
type input "0389081136"
type input "Trọng"
type input "60.000"
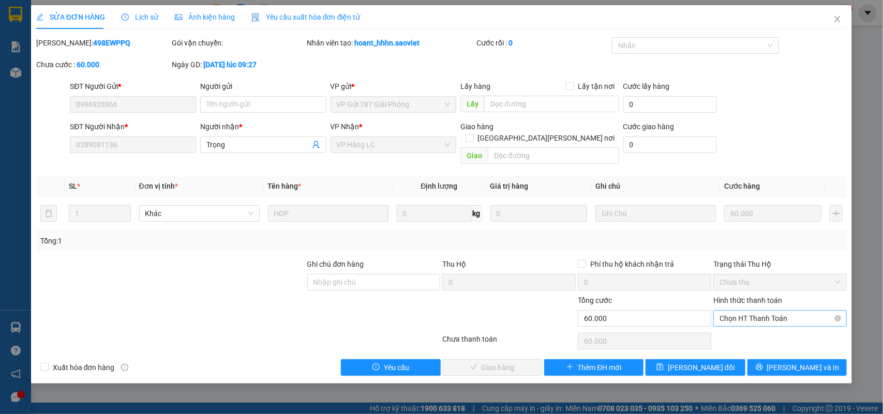
drag, startPoint x: 746, startPoint y: 308, endPoint x: 756, endPoint y: 307, distance: 10.4
click at [754, 311] on span "Chọn HT Thanh Toán" at bounding box center [780, 319] width 121 height 16
click at [741, 329] on div "Tại văn phòng" at bounding box center [780, 328] width 121 height 11
type input "0"
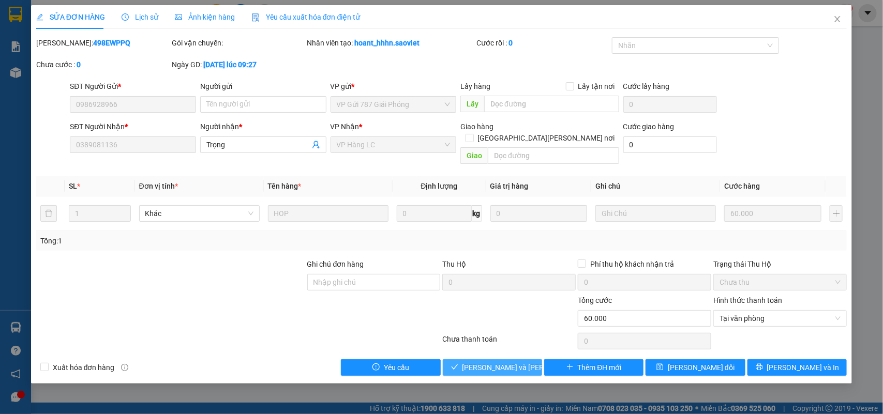
click at [512, 362] on span "Lưu và Giao hàng" at bounding box center [532, 367] width 140 height 11
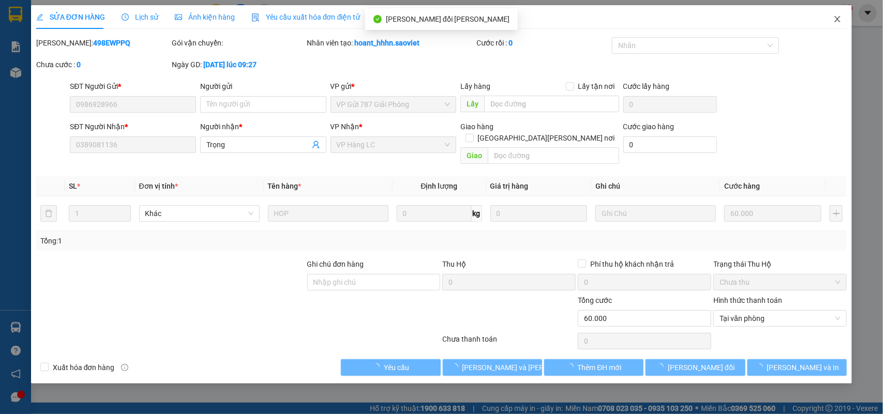
click at [841, 21] on icon "close" at bounding box center [837, 19] width 8 height 8
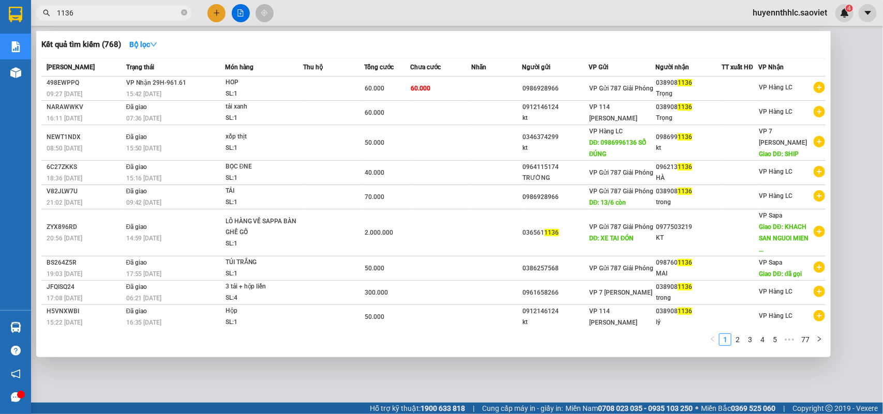
click at [98, 16] on input "1136" at bounding box center [118, 12] width 122 height 11
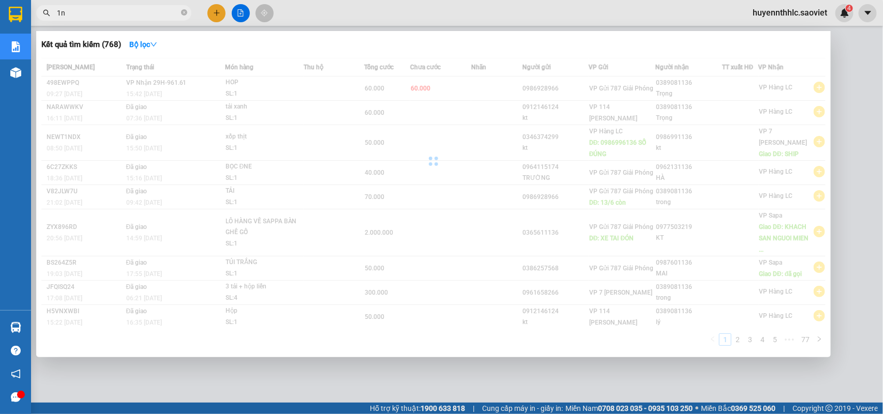
type input "1"
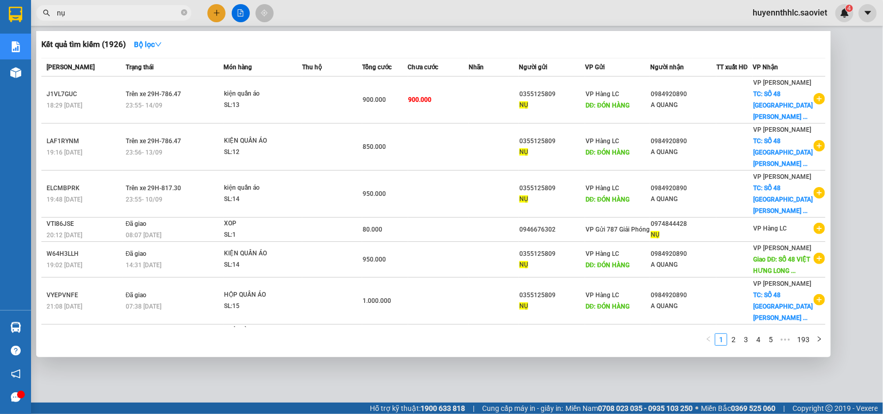
type input "n"
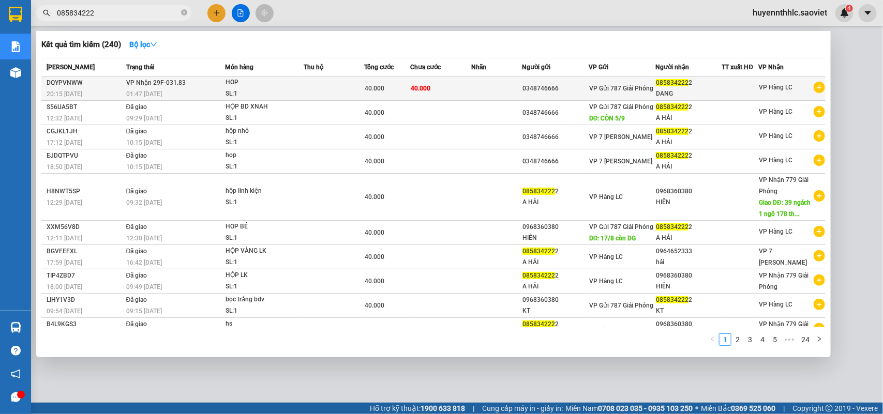
type input "085834222"
click at [693, 86] on div "085834222 2" at bounding box center [689, 83] width 66 height 11
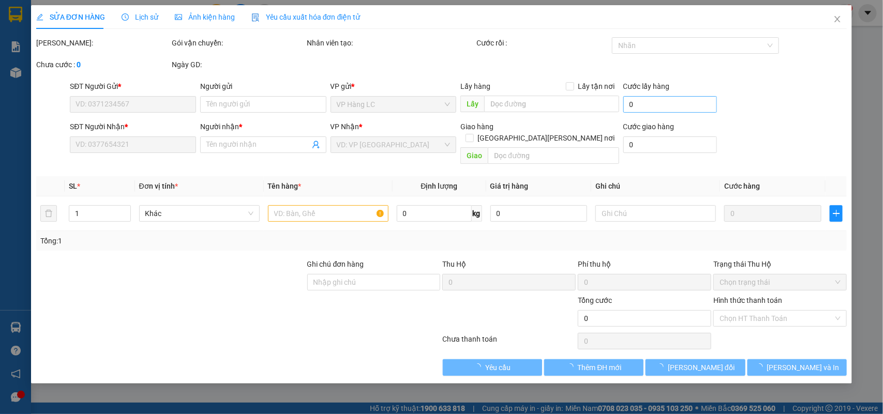
type input "0348746666"
type input "0858342222"
type input "DANG"
type input "40.000"
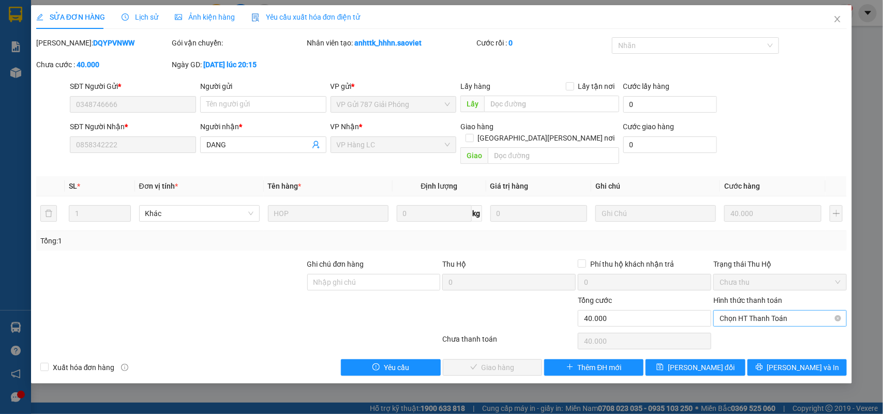
click at [736, 311] on span "Chọn HT Thanh Toán" at bounding box center [780, 319] width 121 height 16
click at [738, 332] on div "Tại văn phòng" at bounding box center [780, 328] width 121 height 11
type input "0"
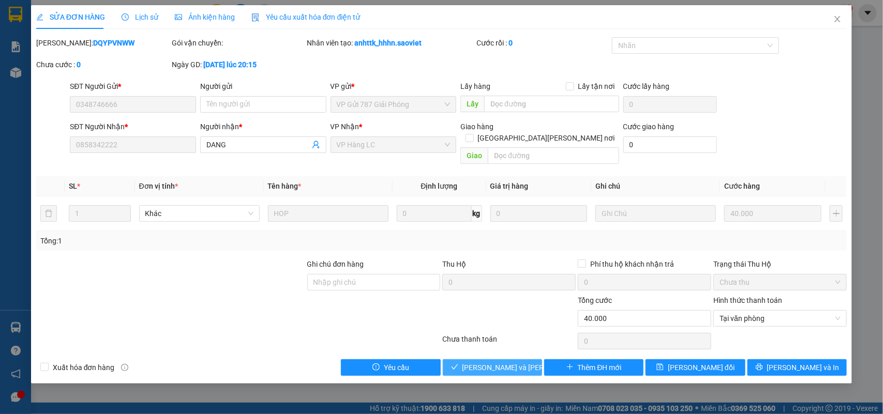
drag, startPoint x: 507, startPoint y: 354, endPoint x: 497, endPoint y: 349, distance: 11.1
click at [503, 362] on span "Lưu và Giao hàng" at bounding box center [532, 367] width 140 height 11
